Goal: Task Accomplishment & Management: Use online tool/utility

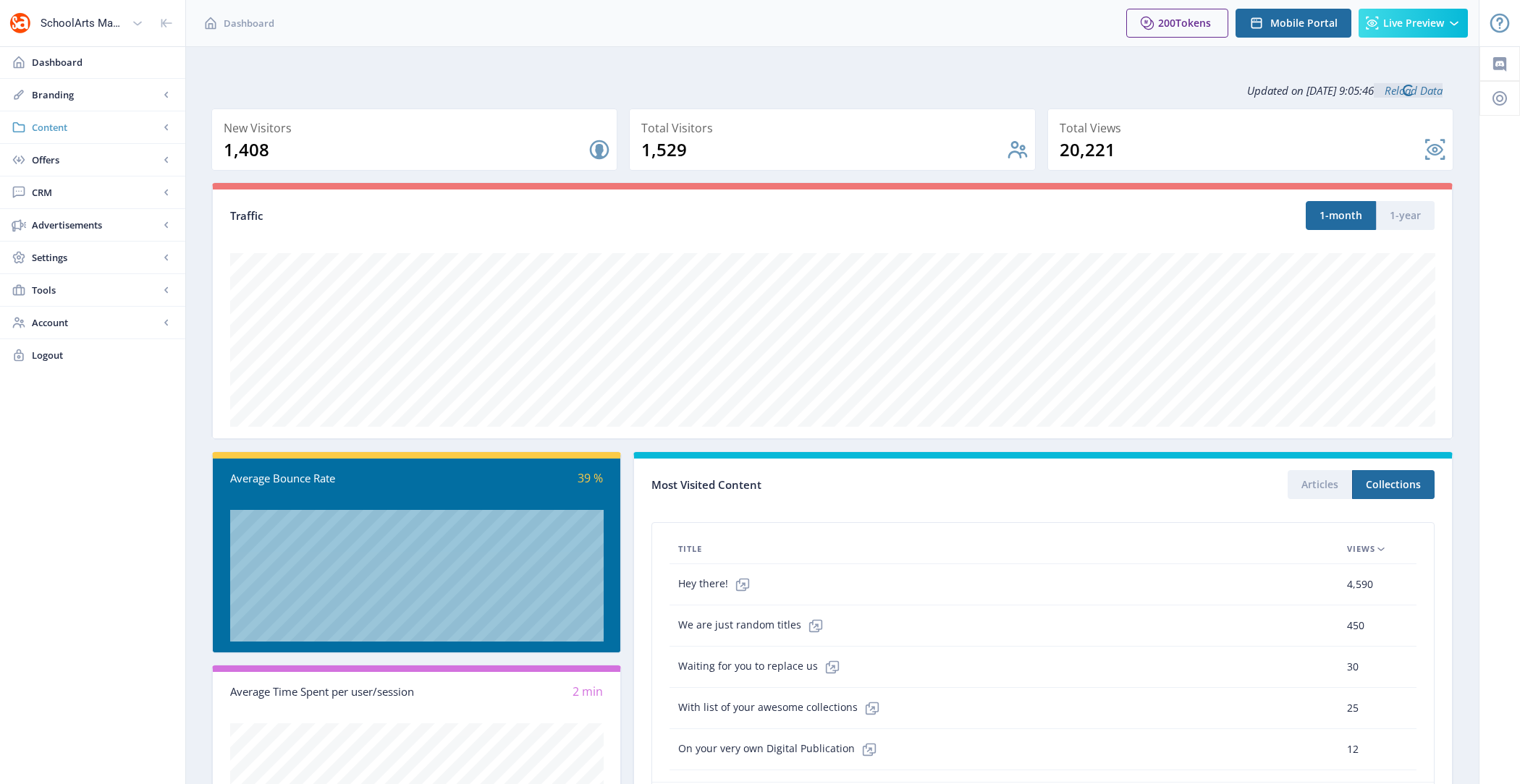
click at [85, 133] on span "Content" at bounding box center [95, 127] width 127 height 14
click at [105, 199] on link "Collections" at bounding box center [92, 192] width 156 height 32
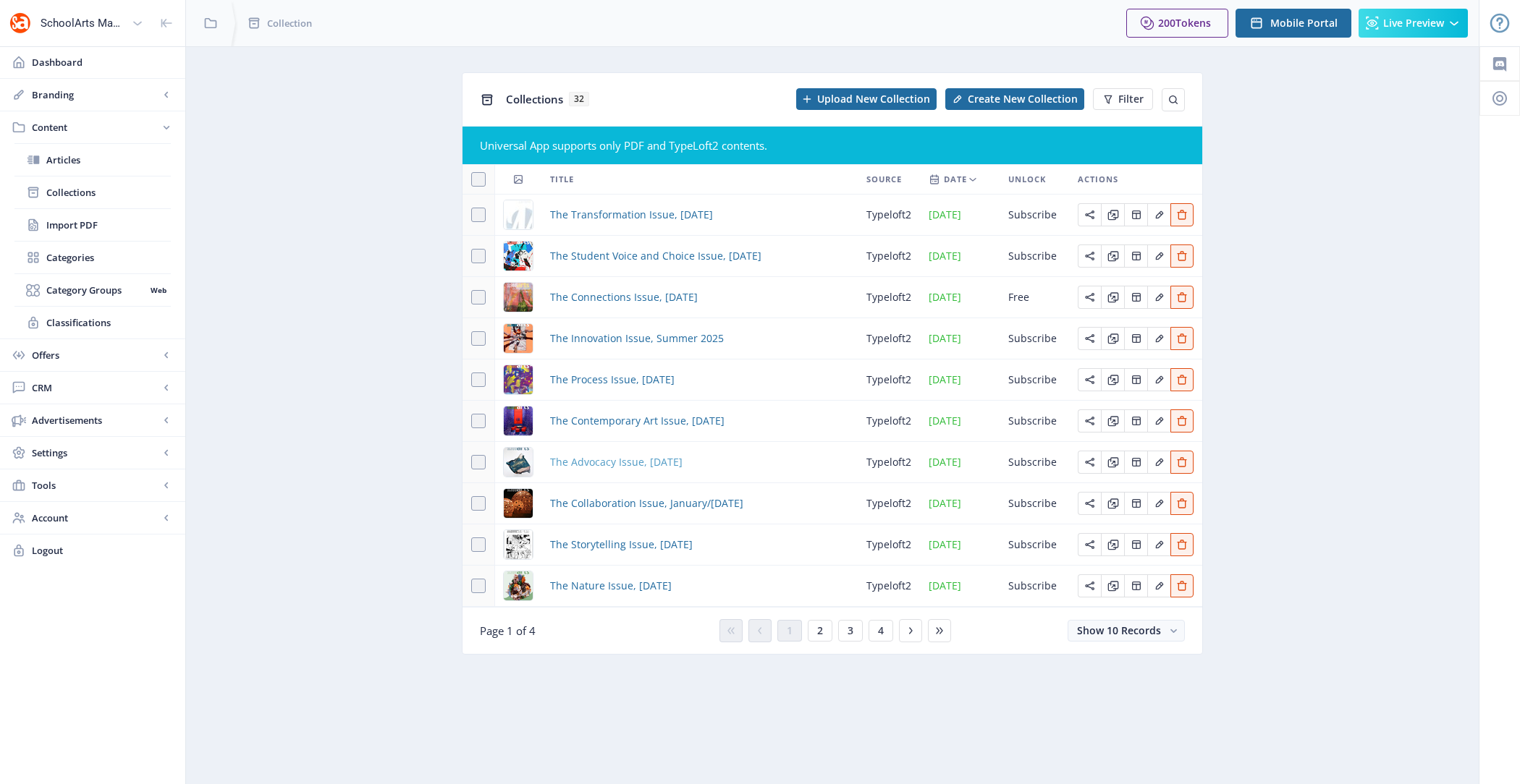
click at [610, 456] on span "The Advocacy Issue, [DATE]" at bounding box center [616, 463] width 132 height 18
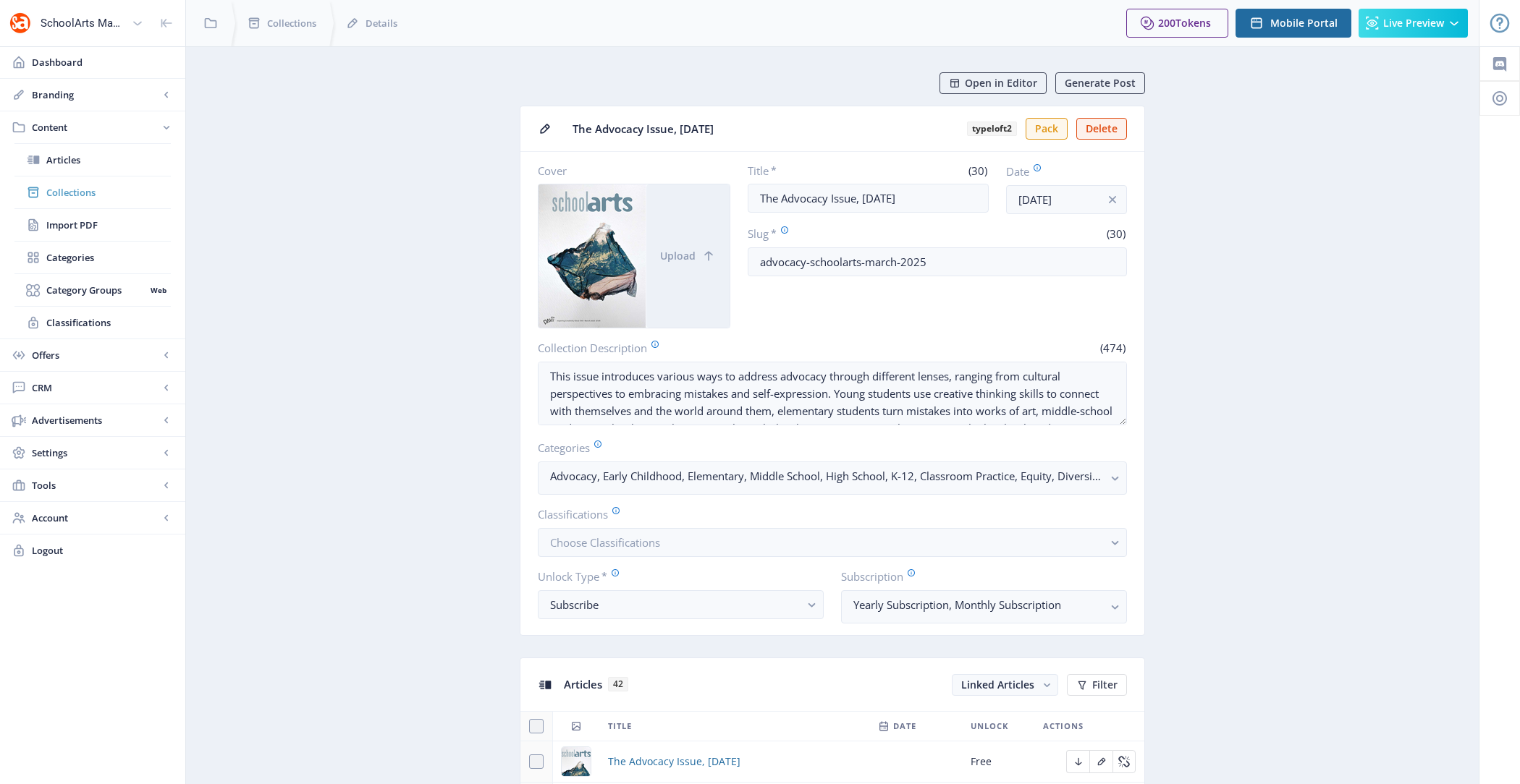
click at [91, 192] on span "Collections" at bounding box center [108, 192] width 125 height 14
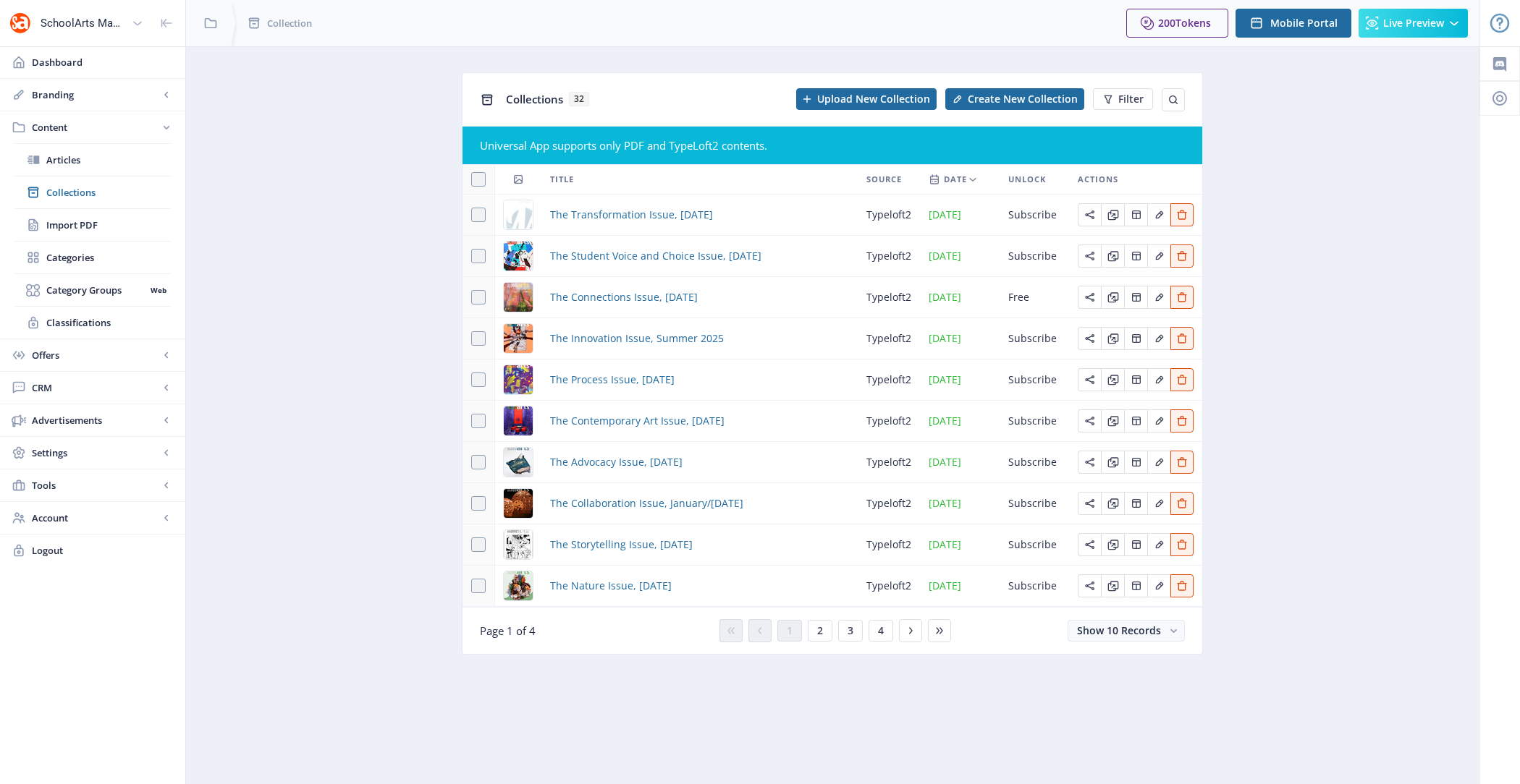
click at [1177, 87] on div "Collections 32 Upload New Collection Create New Collection Filter" at bounding box center [833, 100] width 740 height 53
click at [1176, 103] on icon at bounding box center [1173, 100] width 11 height 11
click at [1013, 95] on input "text" at bounding box center [1070, 100] width 230 height 23
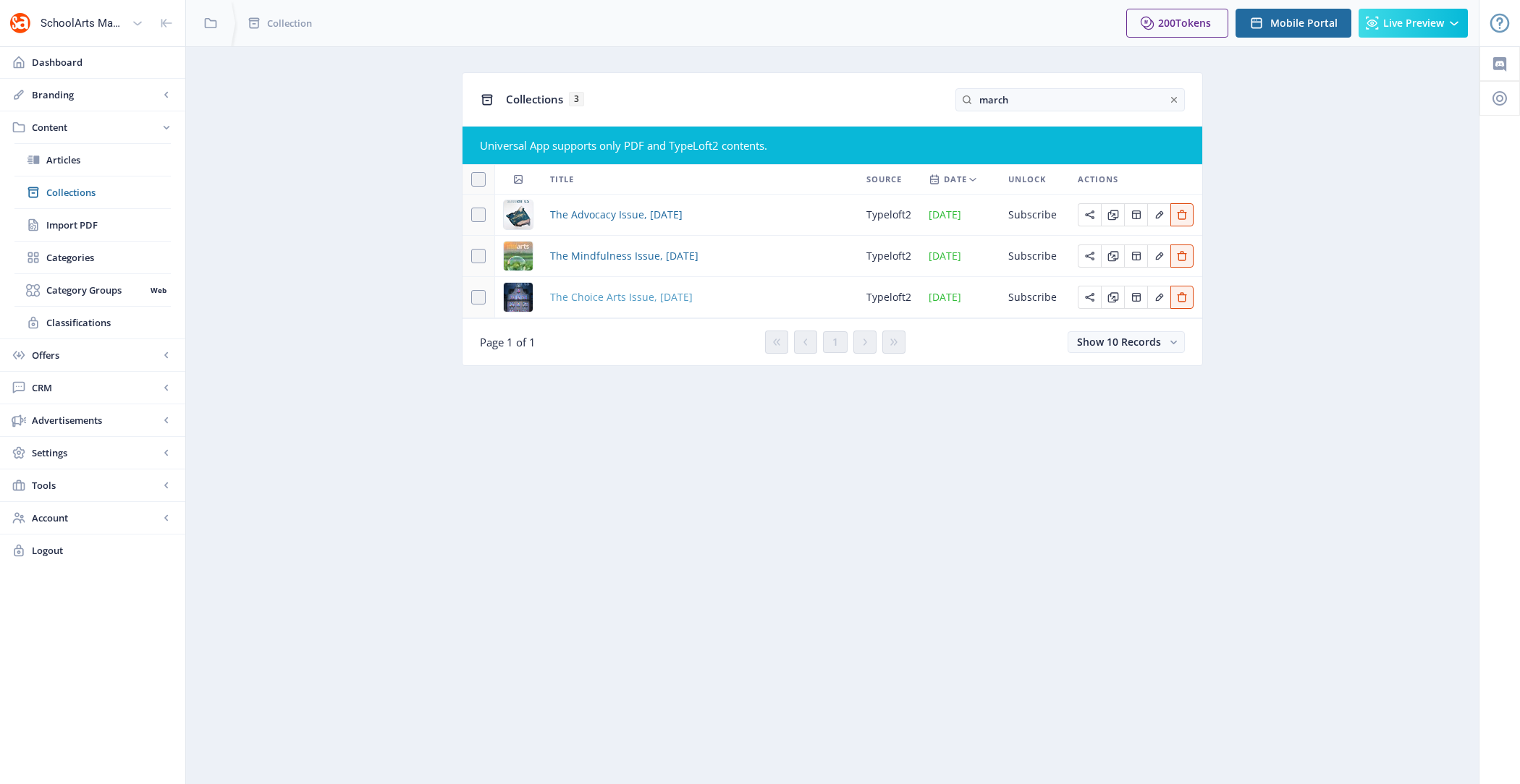
type input "march"
click at [636, 295] on span "The Choice Arts Issue, [DATE]" at bounding box center [621, 298] width 142 height 18
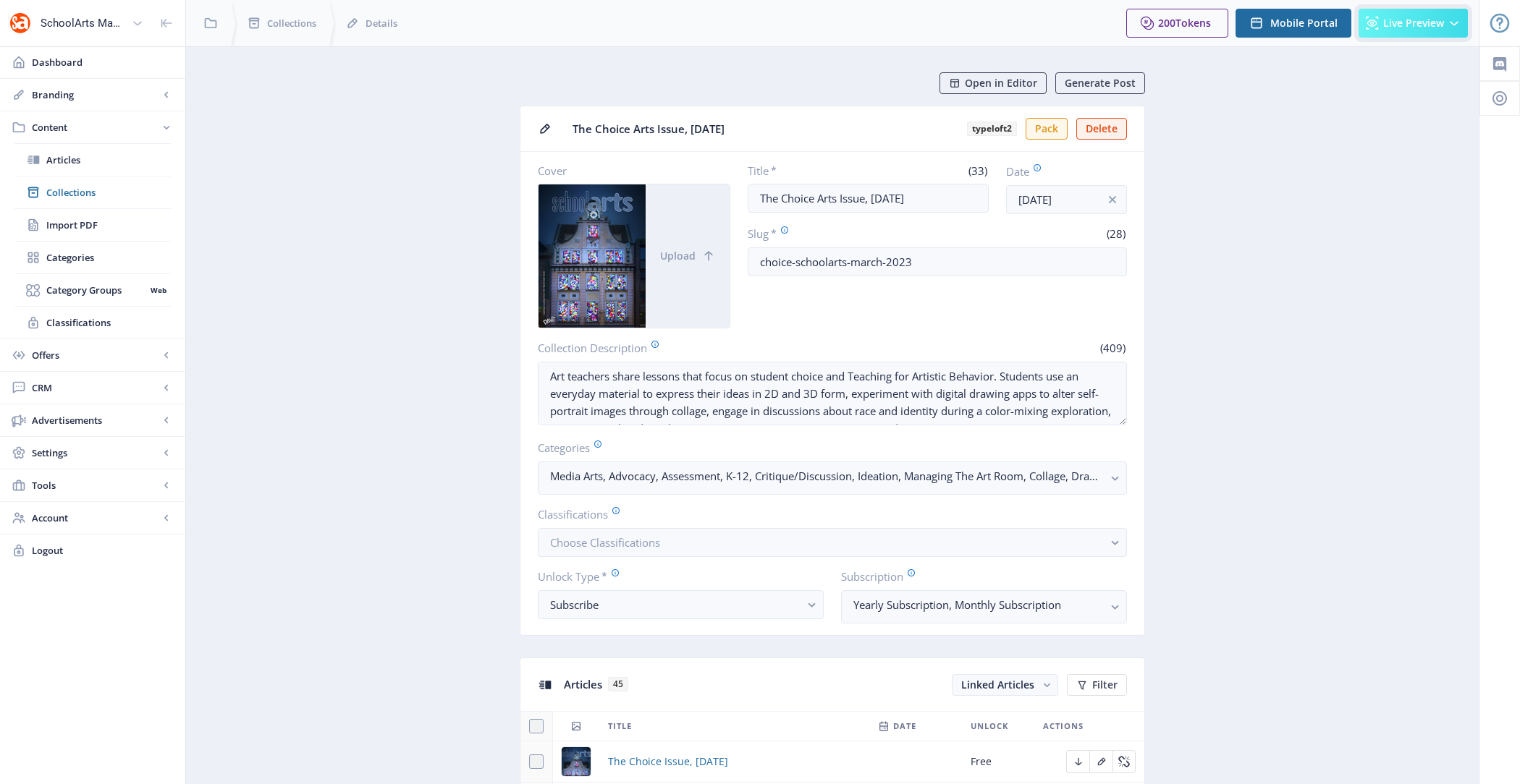
click at [1445, 19] on button "Live Preview" at bounding box center [1413, 23] width 110 height 29
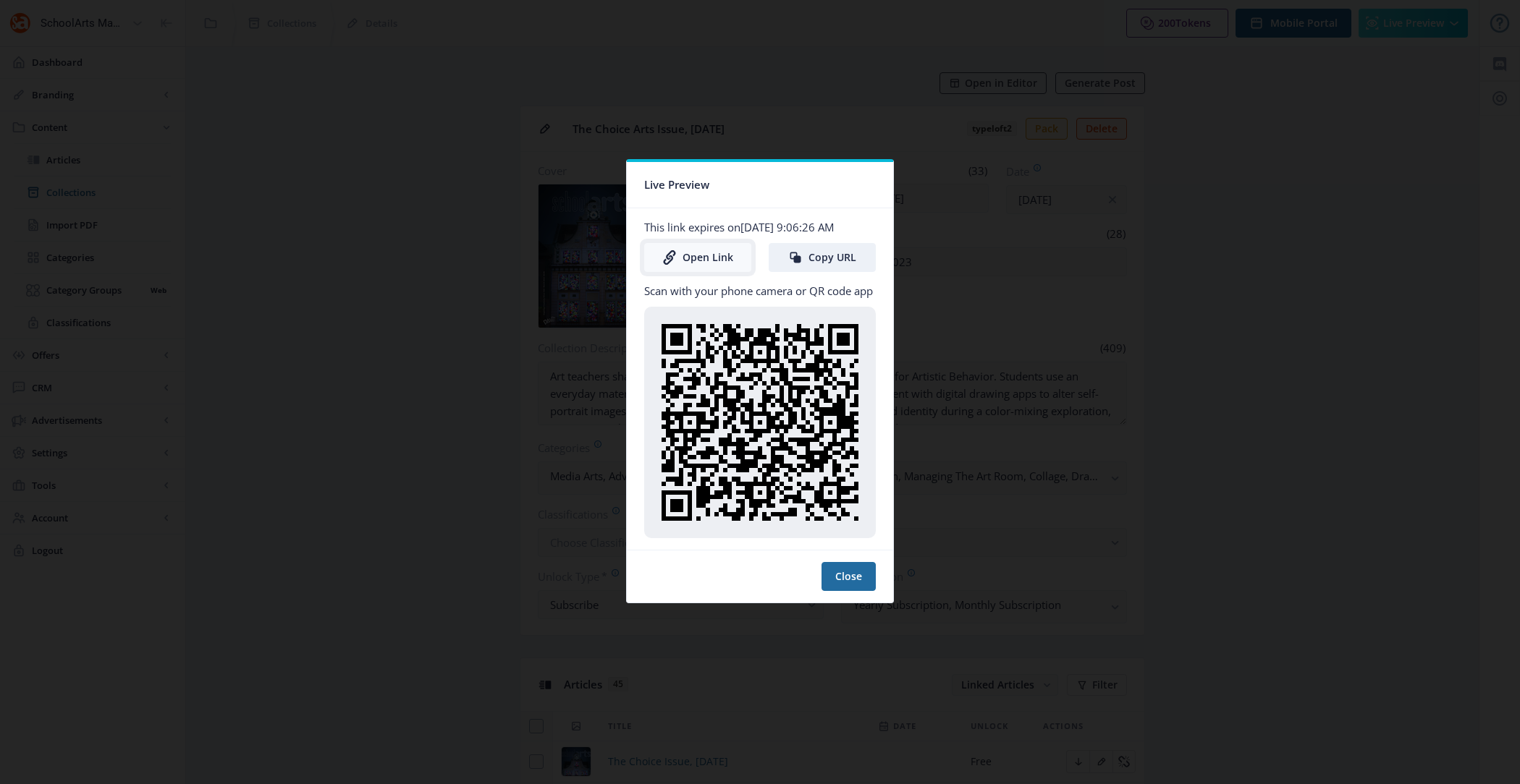
click at [715, 262] on link "Open Link" at bounding box center [697, 257] width 107 height 29
click at [828, 577] on button "Close" at bounding box center [848, 577] width 54 height 29
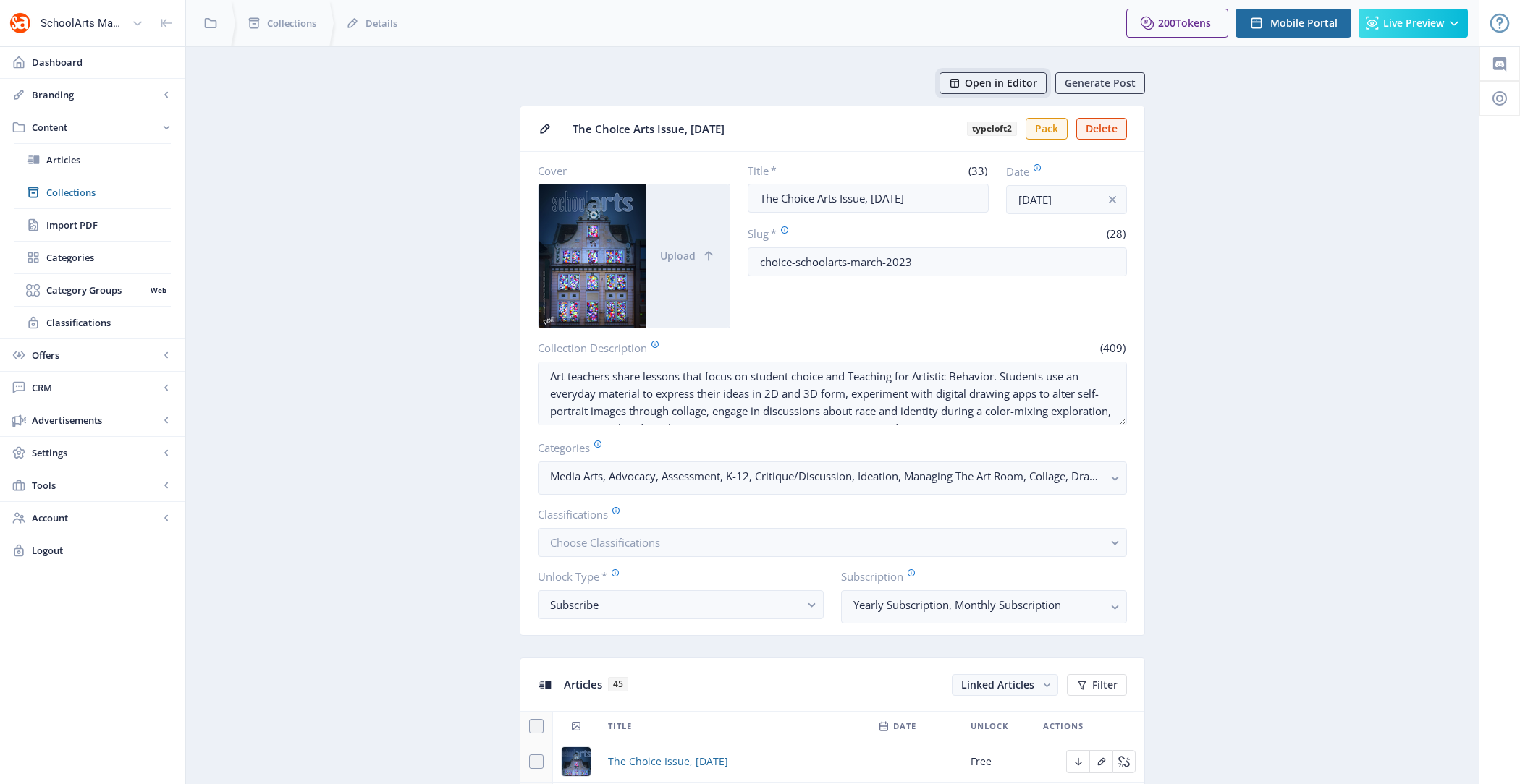
click at [1008, 87] on span "Open in Editor" at bounding box center [1001, 83] width 72 height 11
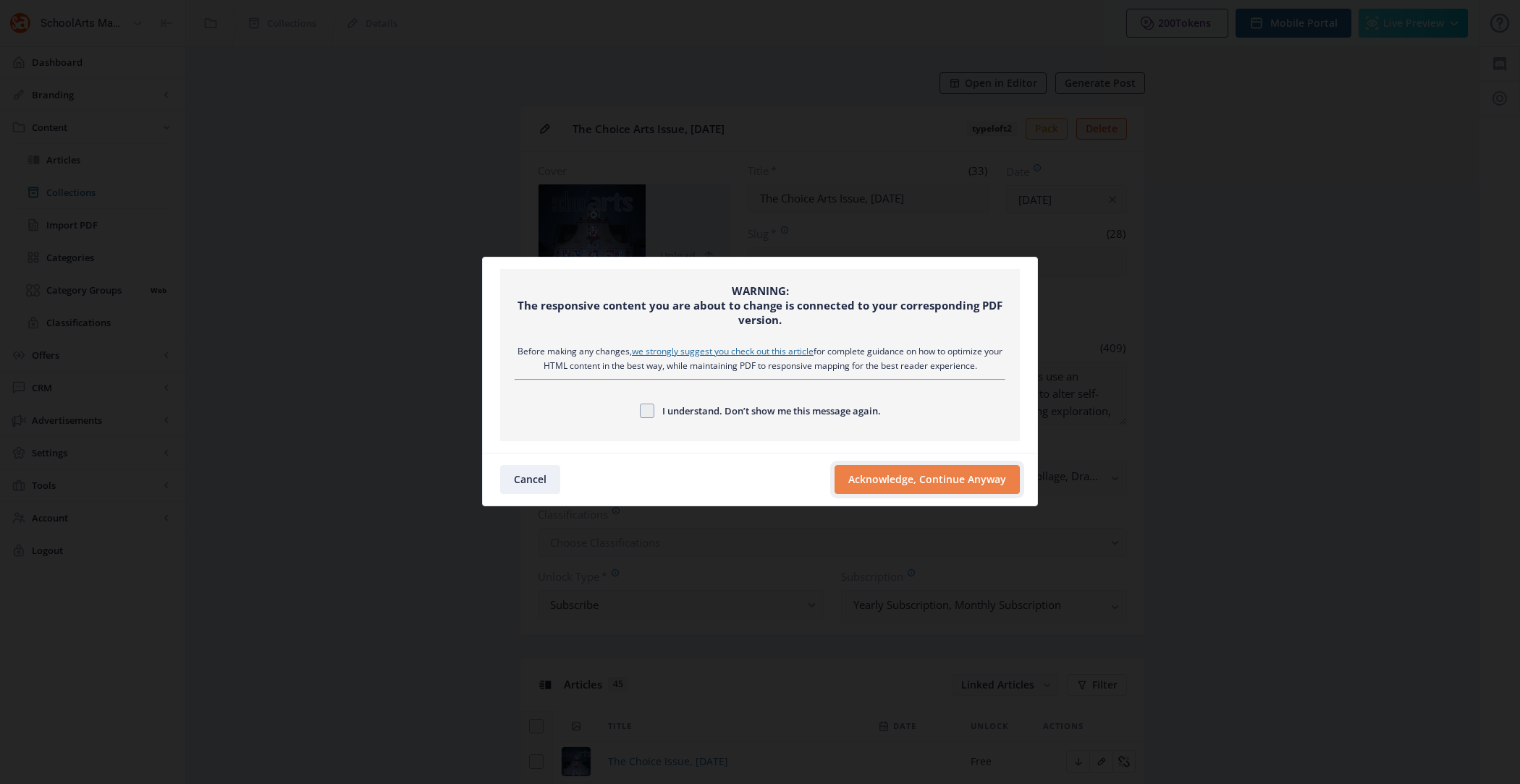
click at [933, 486] on button "Acknowledge, Continue Anyway" at bounding box center [927, 479] width 185 height 29
